Goal: Task Accomplishment & Management: Use online tool/utility

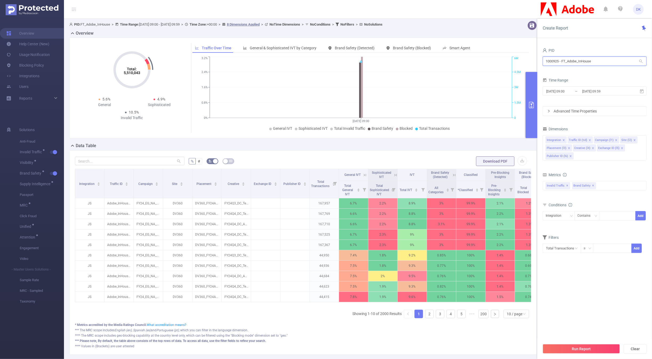
click at [585, 62] on input "1000925 - FT_Adobe_InHouse" at bounding box center [595, 60] width 104 height 9
type input "000098"
click at [570, 73] on li "1000098 - Internal 23K [969 rows]" at bounding box center [595, 72] width 104 height 9
click at [558, 351] on button "Run Report" at bounding box center [581, 349] width 77 height 10
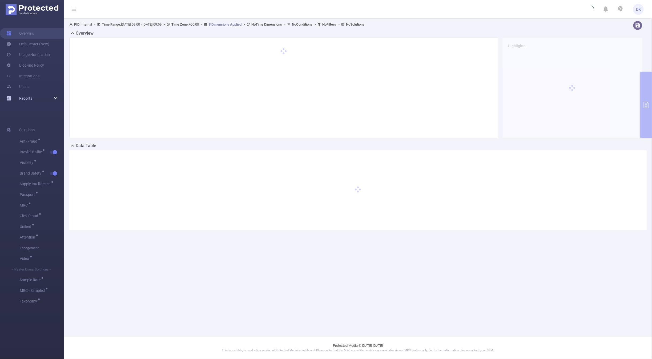
click at [52, 100] on div "Reports" at bounding box center [32, 98] width 64 height 11
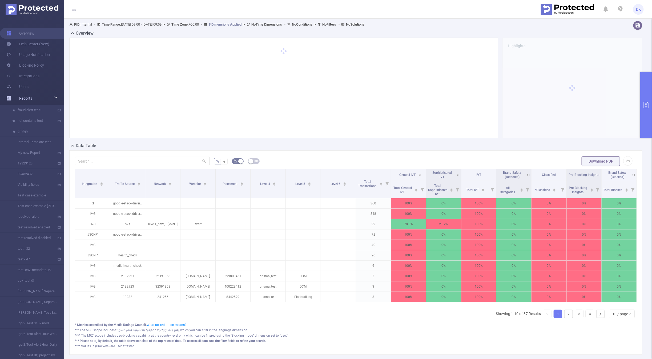
click at [57, 98] on div "Reports" at bounding box center [32, 98] width 64 height 11
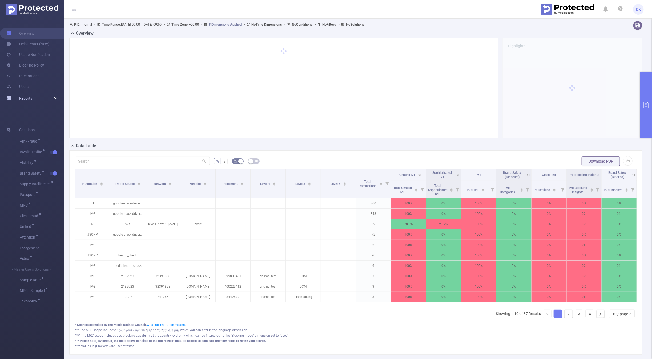
click at [57, 98] on div "Reports" at bounding box center [32, 98] width 64 height 11
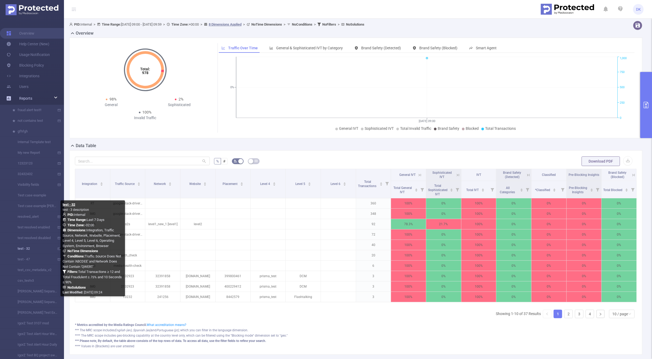
click at [22, 249] on link "test - 32" at bounding box center [34, 248] width 47 height 11
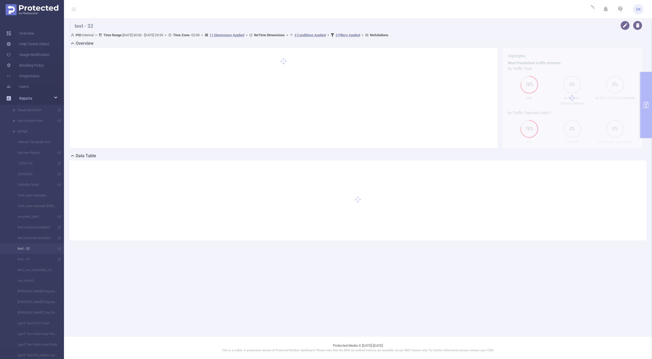
type input "[DATE] 00:00"
type input "[DATE] 23:59"
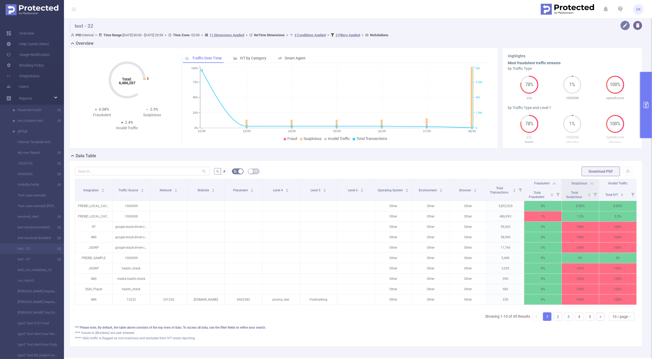
click at [624, 25] on button "button" at bounding box center [624, 25] width 9 height 9
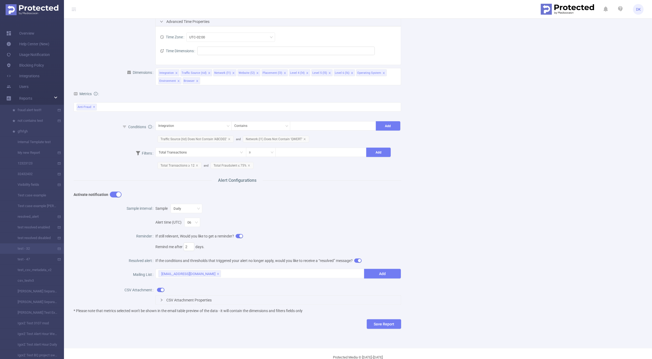
scroll to position [103, 0]
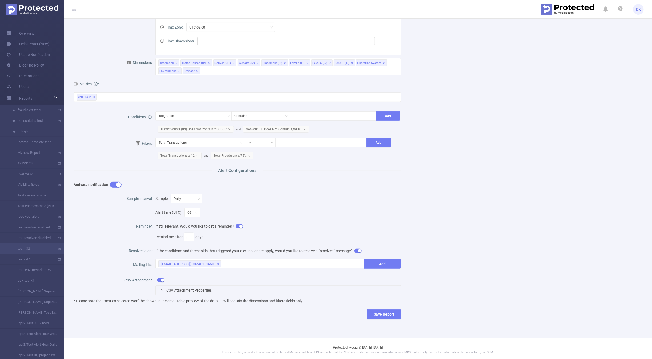
click at [163, 286] on div "CSV Attachment Properties" at bounding box center [278, 290] width 245 height 9
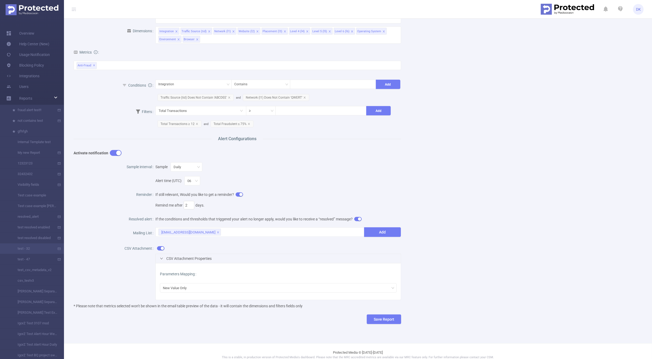
scroll to position [139, 0]
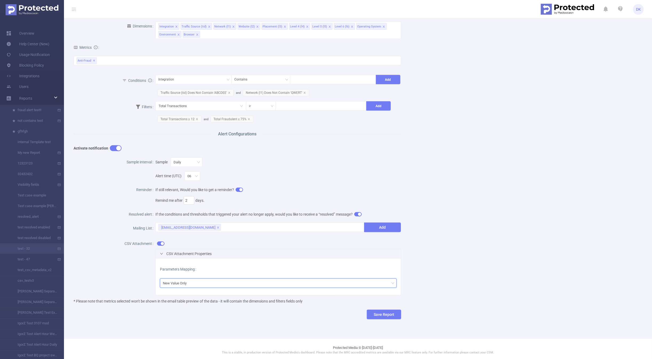
click at [191, 279] on div "New Value Only" at bounding box center [278, 283] width 231 height 9
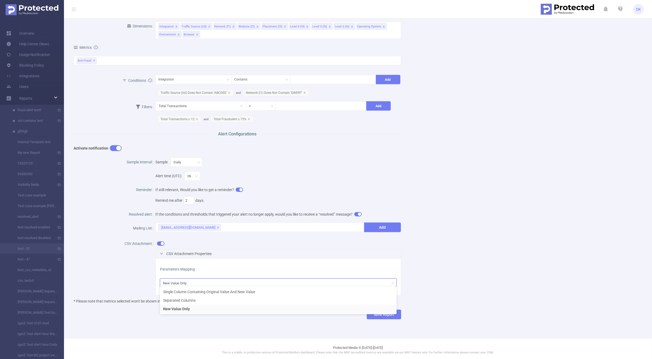
click at [183, 320] on div "Name test - 32 Description test - 3 description Report Properties PID 1000098 -…" at bounding box center [355, 109] width 577 height 435
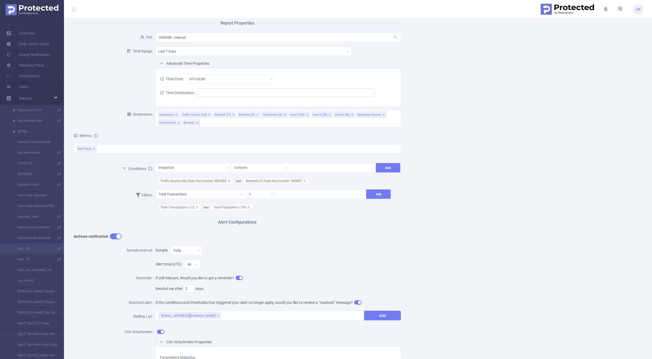
scroll to position [0, 0]
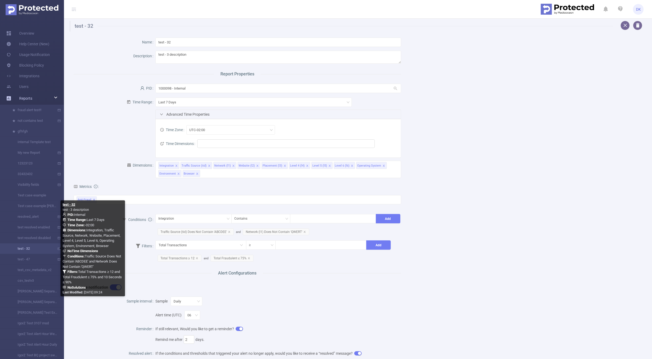
click at [27, 246] on link "test - 32" at bounding box center [34, 248] width 47 height 11
